Goal: Task Accomplishment & Management: Manage account settings

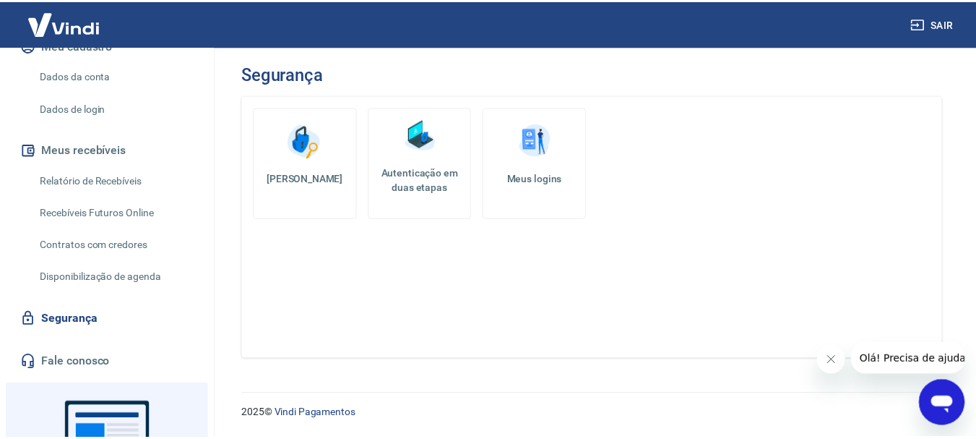
scroll to position [181, 0]
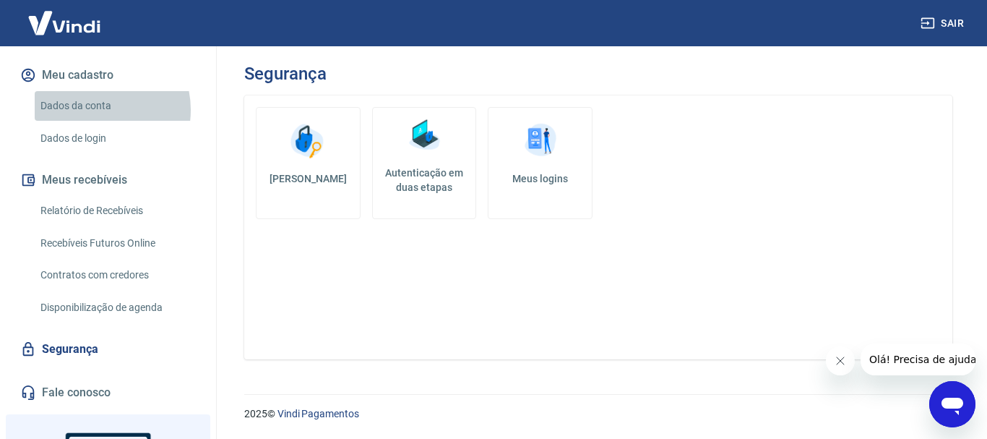
click at [94, 110] on link "Dados da conta" at bounding box center [117, 106] width 164 height 30
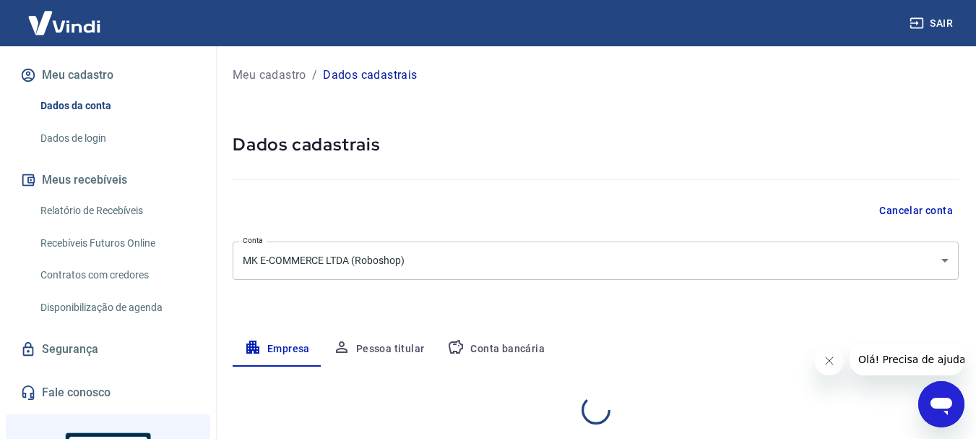
select select "SP"
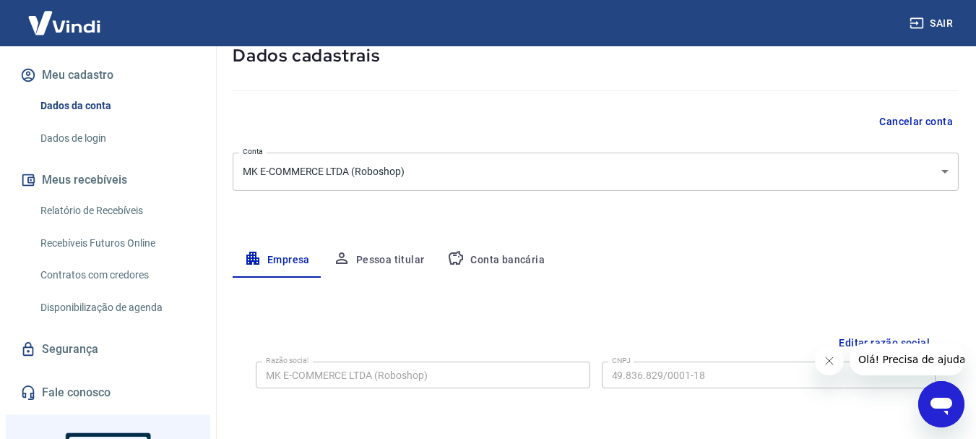
scroll to position [72, 0]
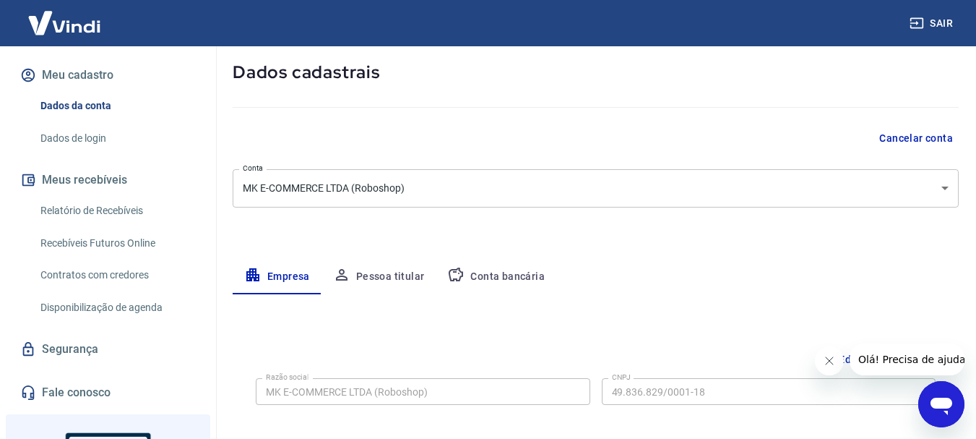
click at [512, 265] on button "Conta bancária" at bounding box center [496, 276] width 121 height 35
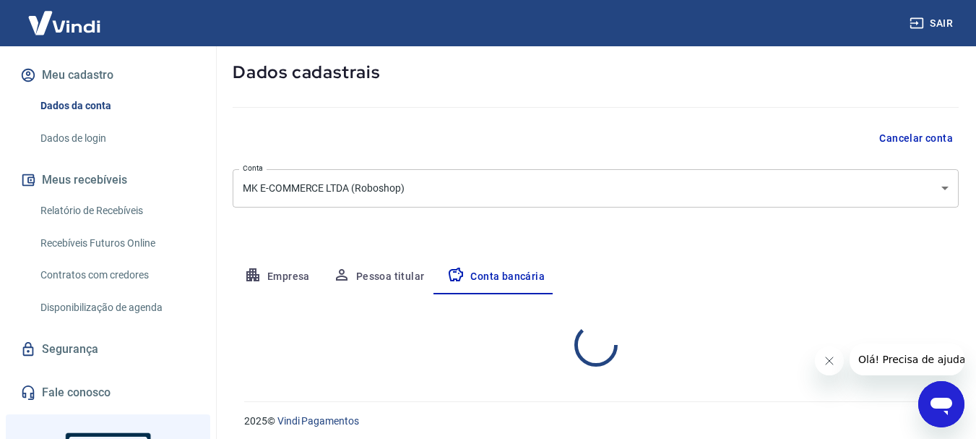
select select "1"
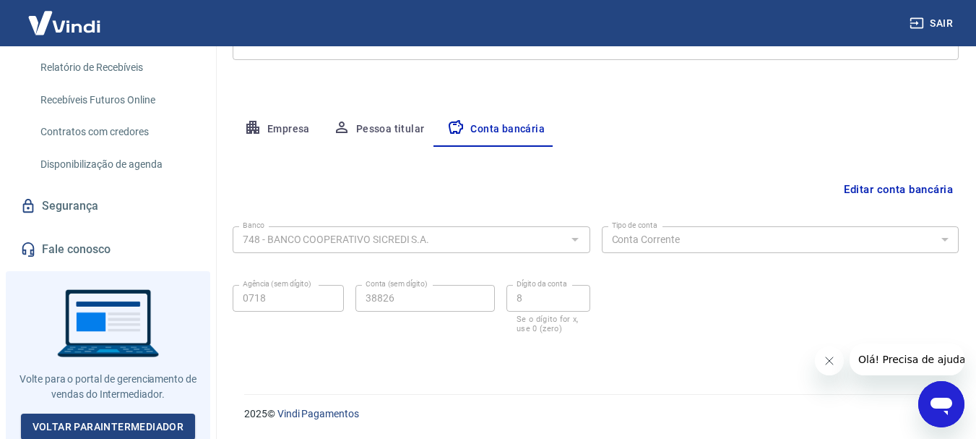
scroll to position [325, 0]
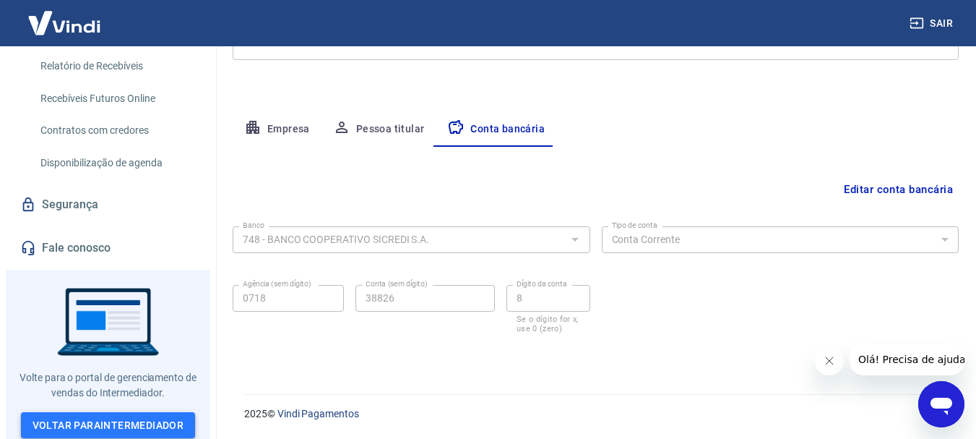
click at [118, 416] on link "Voltar para Intermediador" at bounding box center [108, 425] width 175 height 27
